Goal: Find specific page/section: Find specific page/section

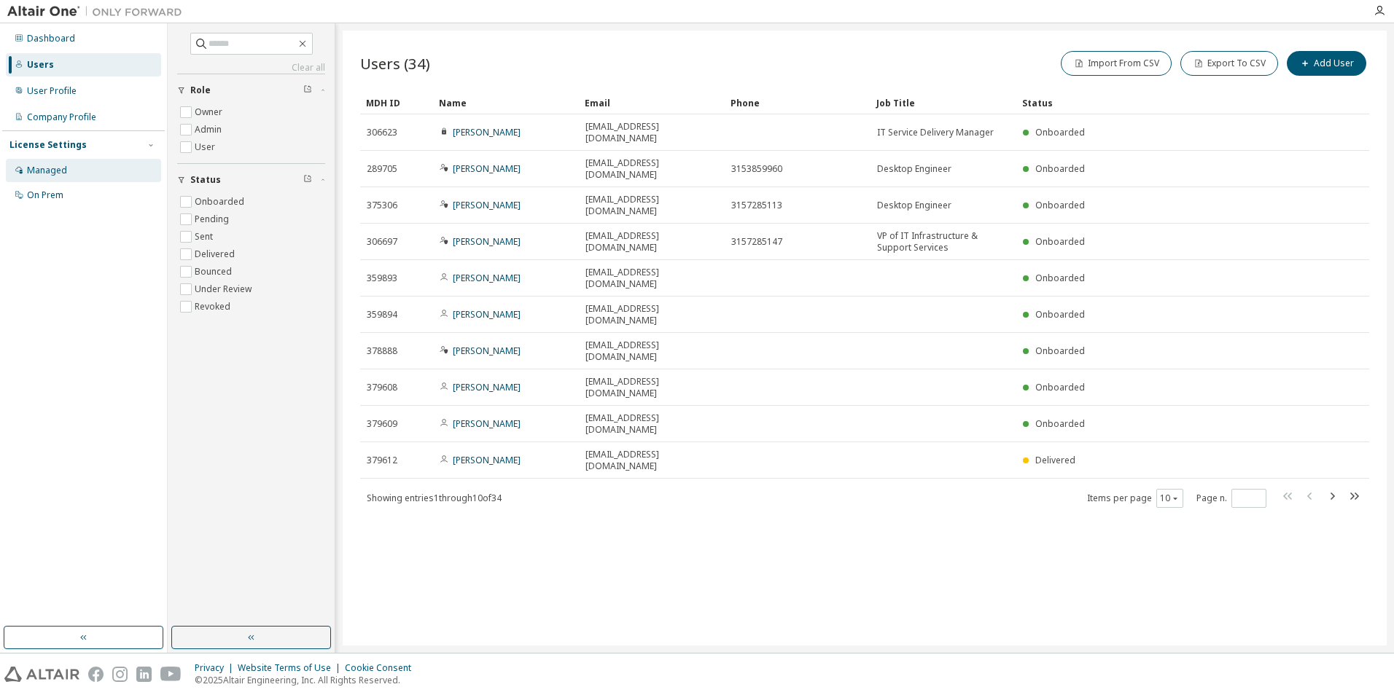
click at [69, 168] on div "Managed" at bounding box center [83, 170] width 155 height 23
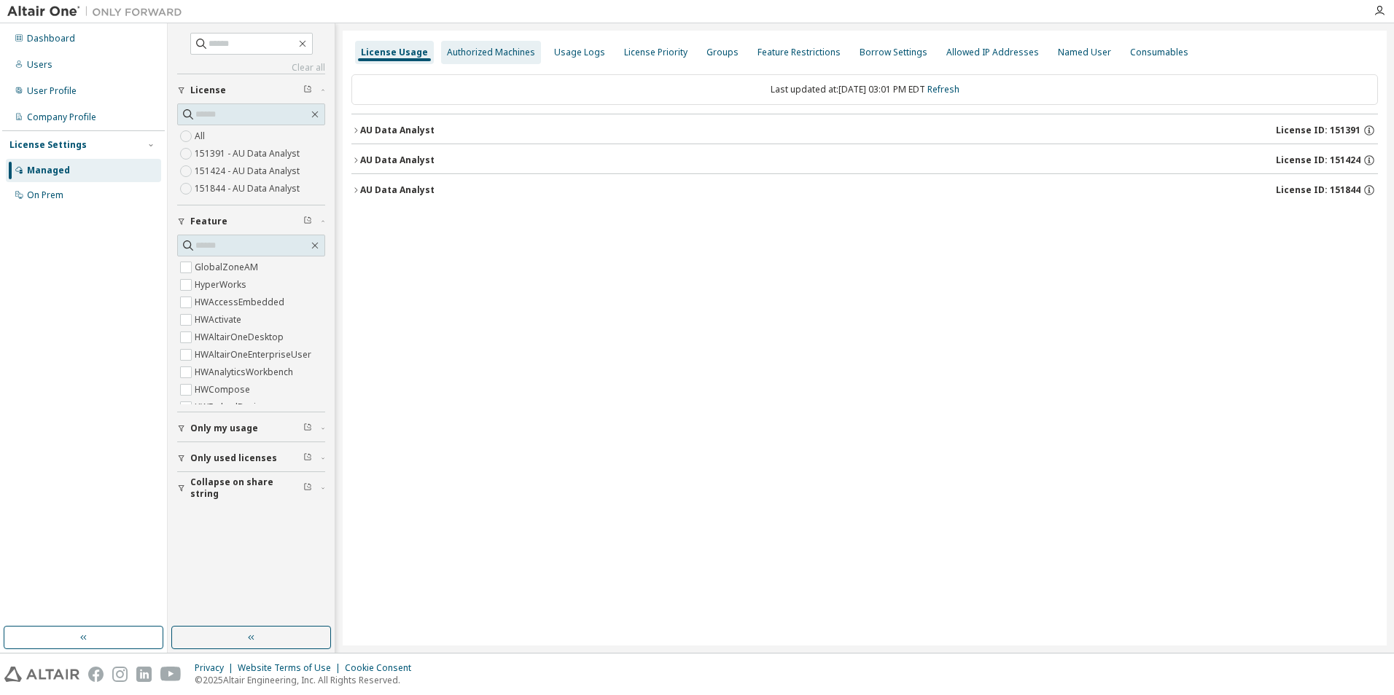
click at [504, 51] on div "Authorized Machines" at bounding box center [491, 53] width 88 height 12
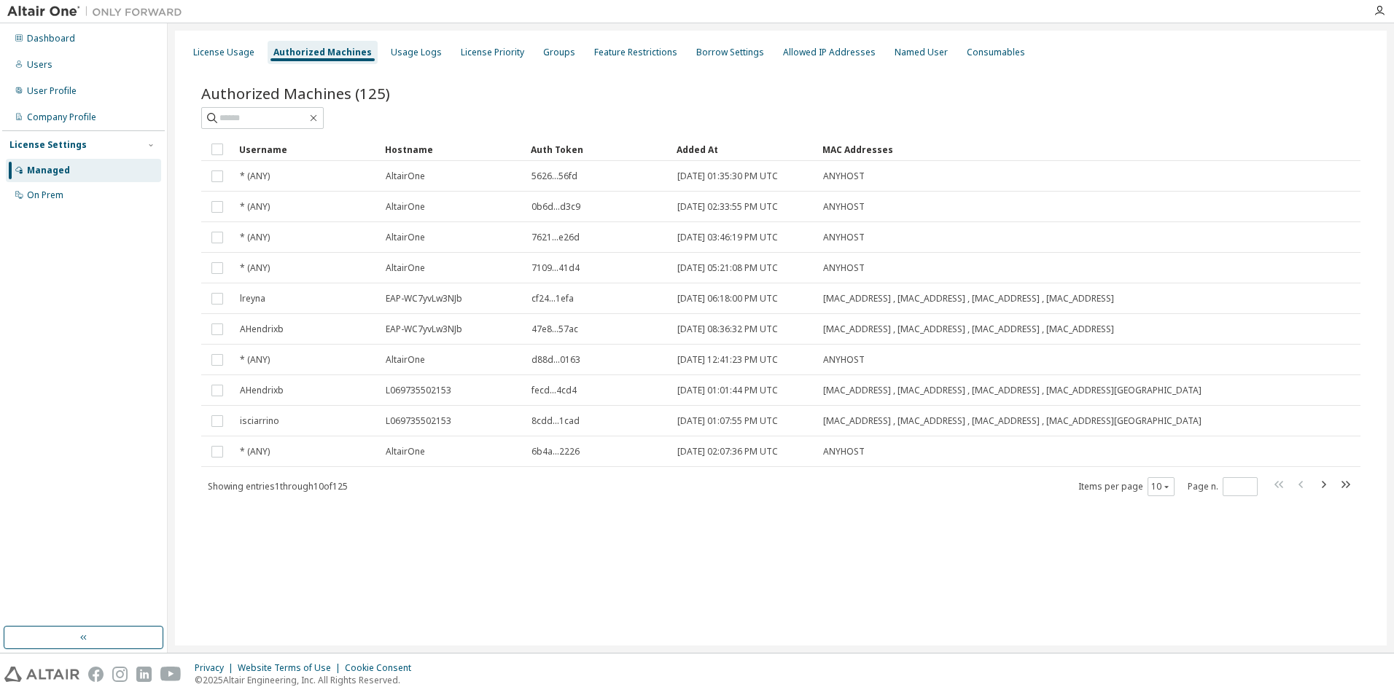
click at [655, 580] on div "License Usage Authorized Machines Usage Logs License Priority Groups Feature Re…" at bounding box center [781, 338] width 1212 height 615
